Goal: Task Accomplishment & Management: Manage account settings

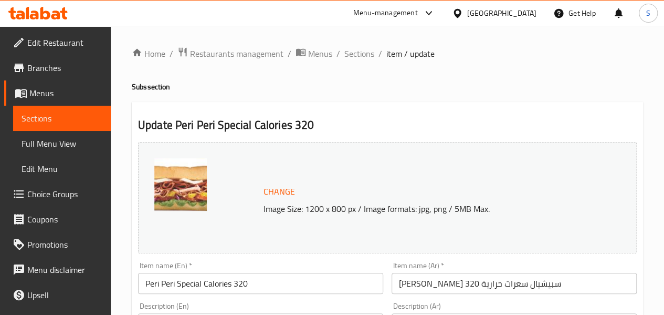
click at [26, 15] on icon at bounding box center [27, 13] width 3 height 12
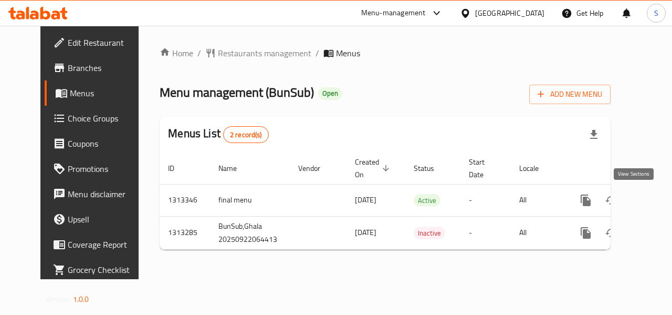
click at [655, 199] on icon "enhanced table" at bounding box center [661, 200] width 13 height 13
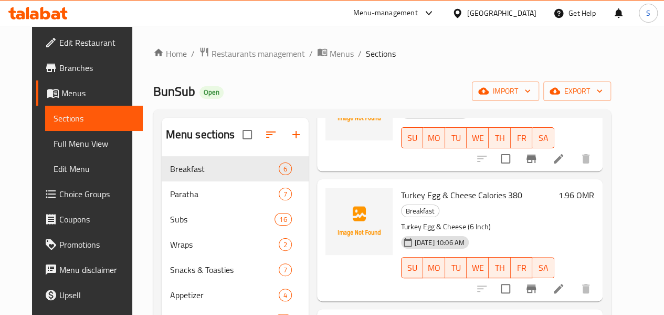
scroll to position [103, 0]
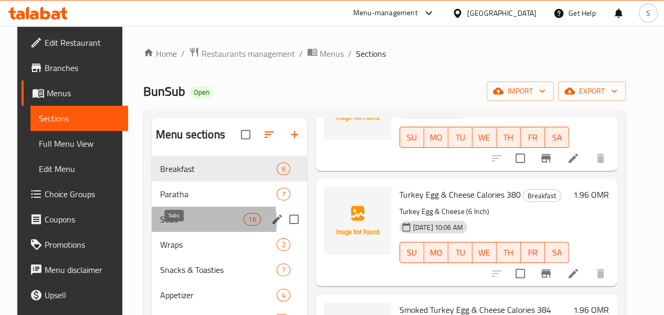
click at [162, 225] on span "Subs" at bounding box center [201, 219] width 83 height 13
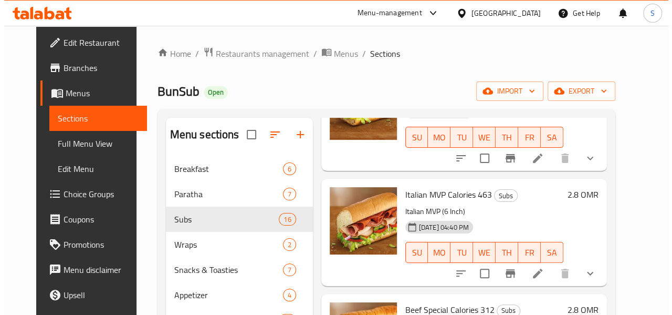
scroll to position [22, 0]
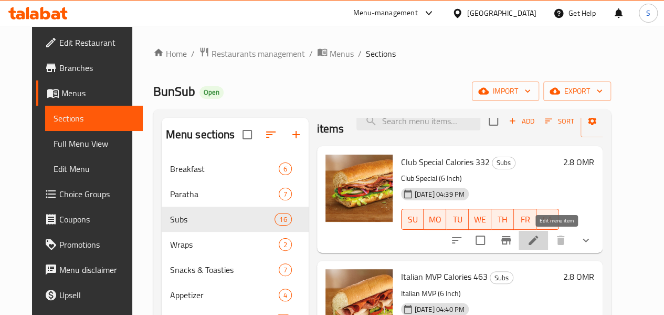
click at [540, 243] on icon at bounding box center [533, 240] width 13 height 13
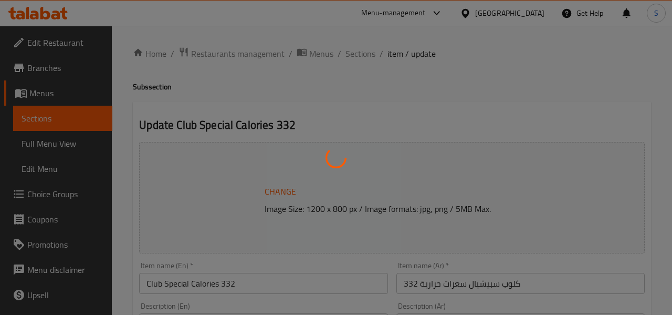
type input "اختيارك من الخبز:"
type input "1"
type input "اختيارك من الجبن:"
type input "1"
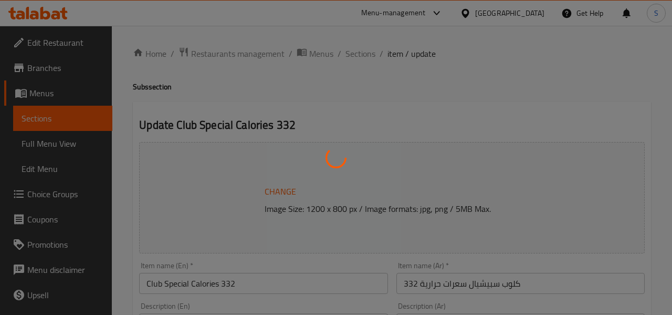
type input "1"
type input "اختيارك من الخضروات:"
type input "0"
type input "اختيارك من الصلصة:"
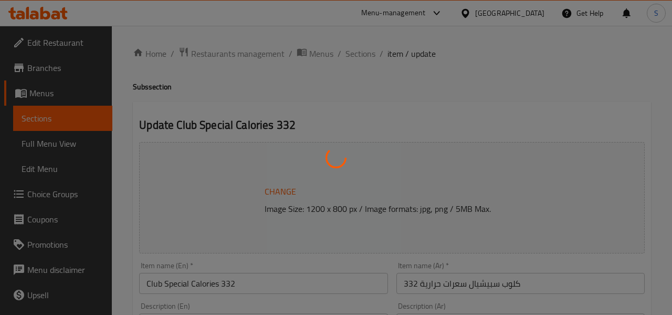
type input "0"
type input "اختيارك من التوابل:"
type input "0"
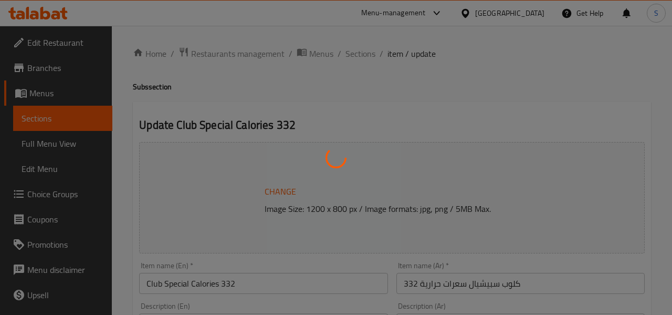
type input "الإضافات:"
type input "0"
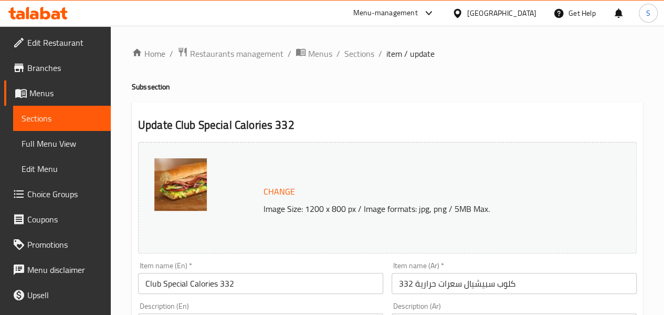
click at [358, 52] on span "Sections" at bounding box center [359, 53] width 30 height 13
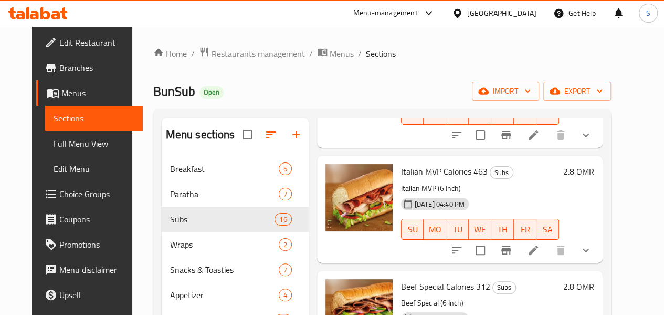
scroll to position [128, 0]
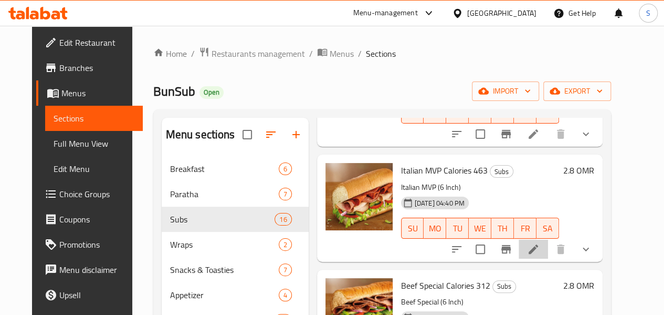
click at [547, 249] on li at bounding box center [533, 248] width 29 height 19
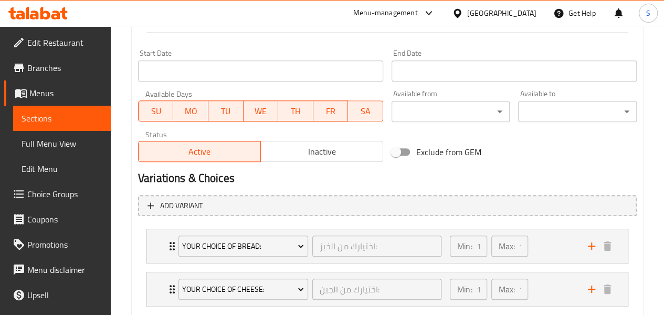
scroll to position [519, 0]
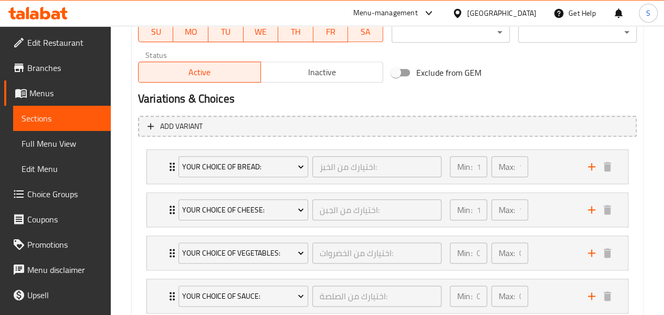
click at [174, 167] on div "Your Choice of Bread: اختيارك من الخبز: ​" at bounding box center [310, 167] width 276 height 34
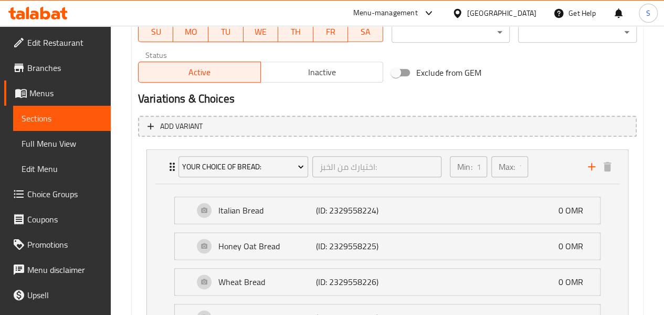
click at [174, 167] on div "Your Choice of Bread: اختيارك من الخبز: ​" at bounding box center [310, 167] width 276 height 34
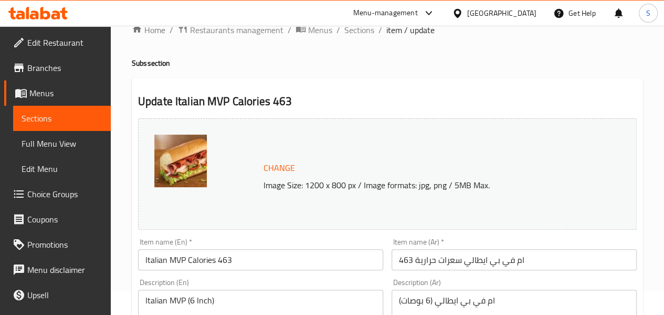
scroll to position [0, 0]
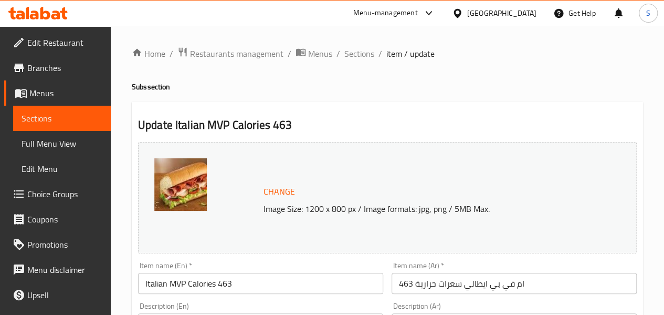
click at [349, 50] on span "Sections" at bounding box center [359, 53] width 30 height 13
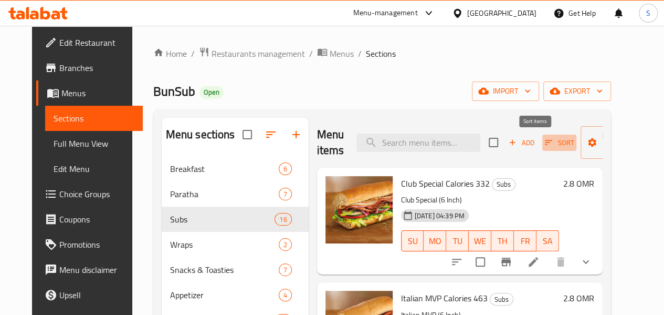
click at [545, 140] on span "Sort" at bounding box center [559, 143] width 29 height 12
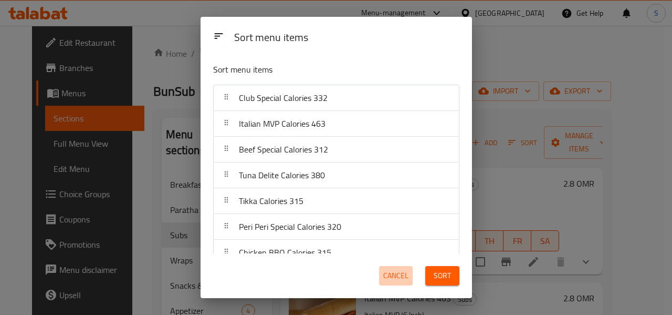
click at [399, 276] on span "Cancel" at bounding box center [395, 275] width 25 height 13
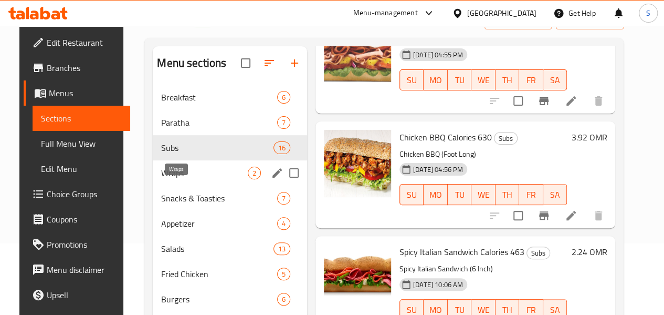
scroll to position [71, 0]
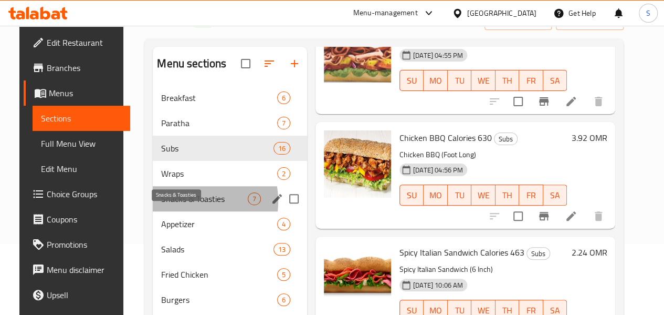
click at [175, 205] on span "Snacks & Toasties" at bounding box center [204, 198] width 87 height 13
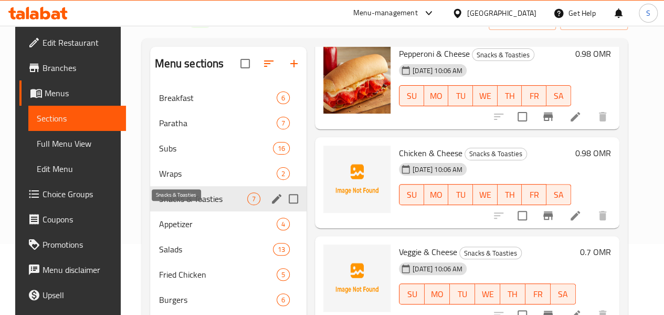
scroll to position [400, 0]
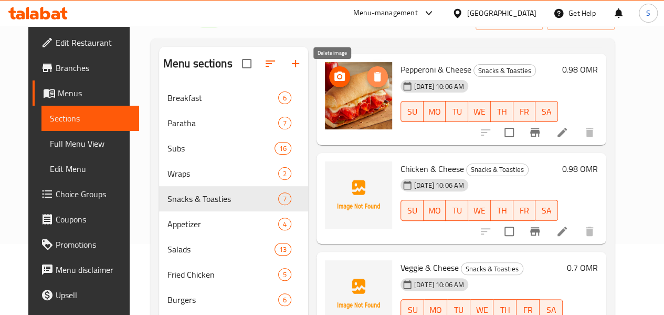
click at [371, 78] on icon "delete image" at bounding box center [377, 76] width 13 height 13
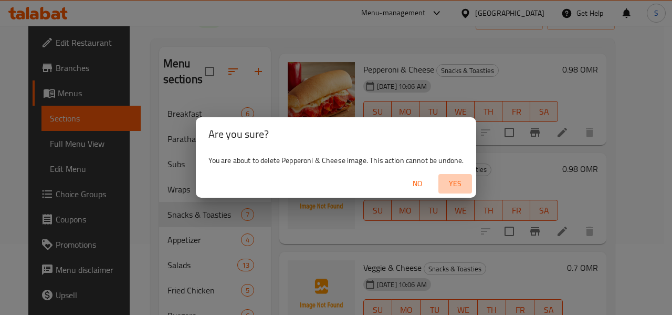
click at [453, 182] on span "Yes" at bounding box center [455, 183] width 25 height 13
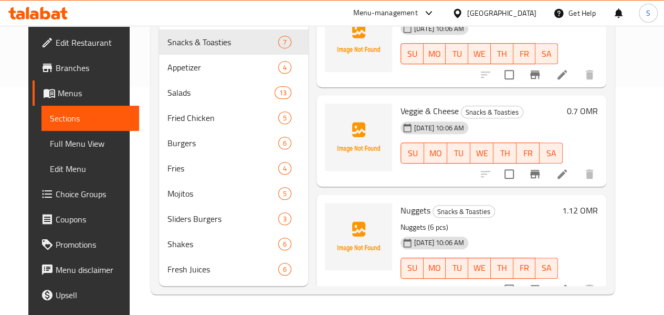
scroll to position [243, 0]
drag, startPoint x: 406, startPoint y: 209, endPoint x: 353, endPoint y: 207, distance: 53.6
click at [396, 207] on div "Nuggets Snacks & Toasties Nuggets (6 pcs) [DATE] 10:06 AM SU MO TU WE TH FR SA" at bounding box center [479, 247] width 166 height 98
click at [435, 203] on div "Nuggets Snacks & Toasties Nuggets (6 pcs) [DATE] 10:06 AM SU MO TU WE TH FR SA" at bounding box center [479, 247] width 166 height 98
drag, startPoint x: 409, startPoint y: 209, endPoint x: 357, endPoint y: 209, distance: 52.5
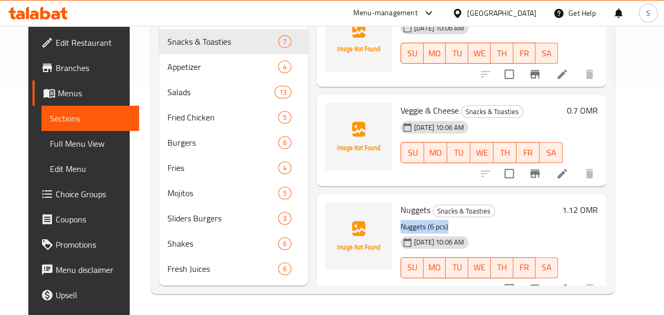
click at [401, 220] on p "Nuggets (6 pcs)" at bounding box center [480, 226] width 158 height 13
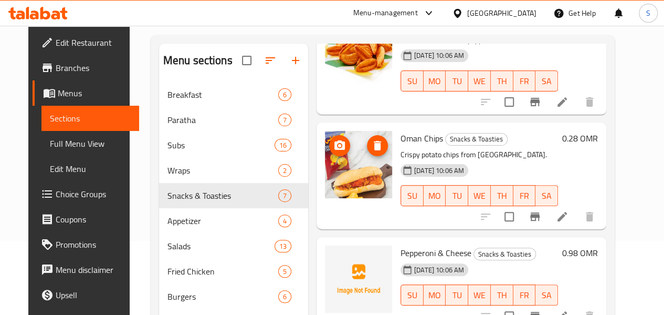
scroll to position [214, 0]
click at [374, 142] on icon "delete image" at bounding box center [377, 144] width 7 height 9
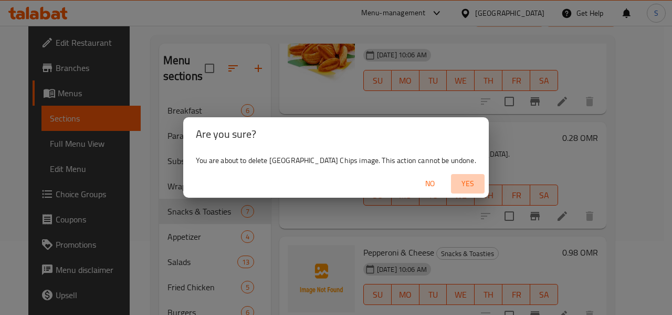
click at [455, 177] on span "Yes" at bounding box center [467, 183] width 25 height 13
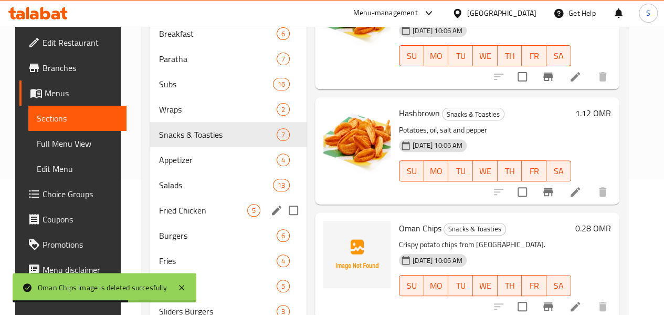
scroll to position [135, 0]
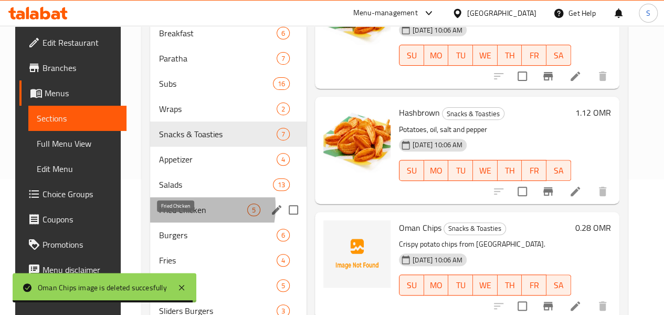
click at [170, 216] on span "Fried Chicken" at bounding box center [203, 209] width 89 height 13
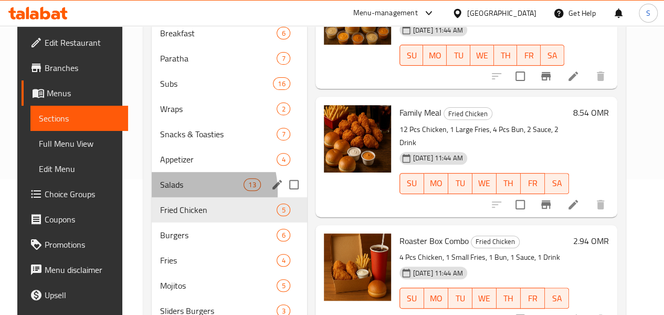
click at [159, 197] on div "Salads 13" at bounding box center [229, 184] width 155 height 25
